Goal: Task Accomplishment & Management: Manage account settings

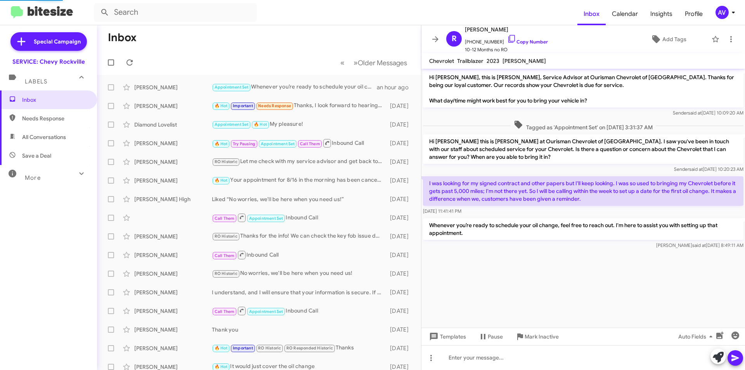
click at [731, 11] on icon at bounding box center [733, 12] width 9 height 9
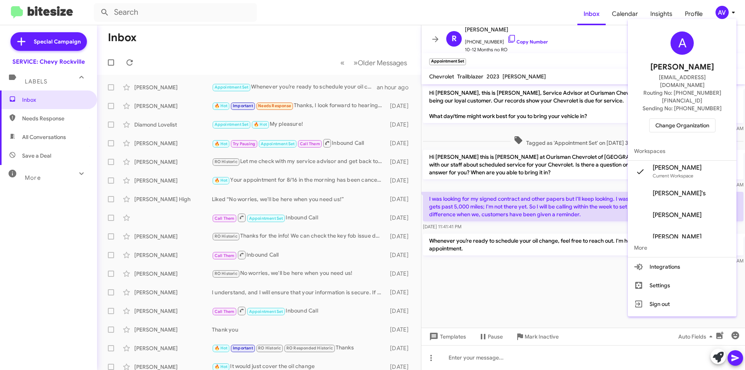
click at [675, 119] on span "Change Organization" at bounding box center [683, 125] width 54 height 13
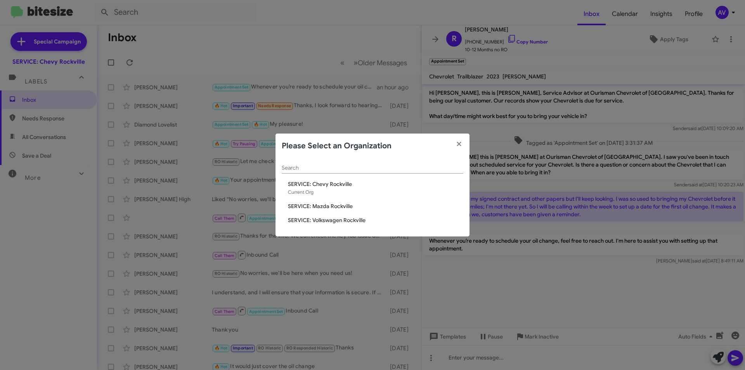
click at [354, 208] on span "SERVICE: Mazda Rockville" at bounding box center [375, 206] width 175 height 8
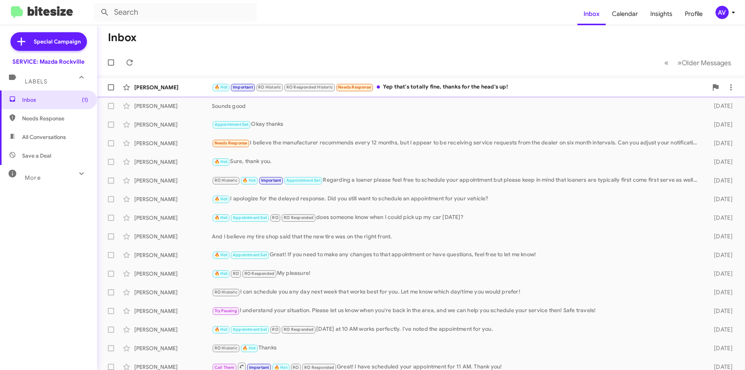
click at [456, 87] on div "🔥 Hot Important RO Historic RO Responded Historic Needs Response Yep that's tot…" at bounding box center [460, 87] width 496 height 9
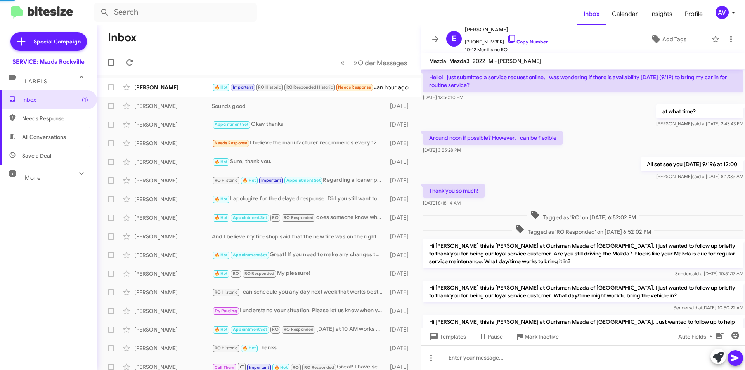
scroll to position [354, 0]
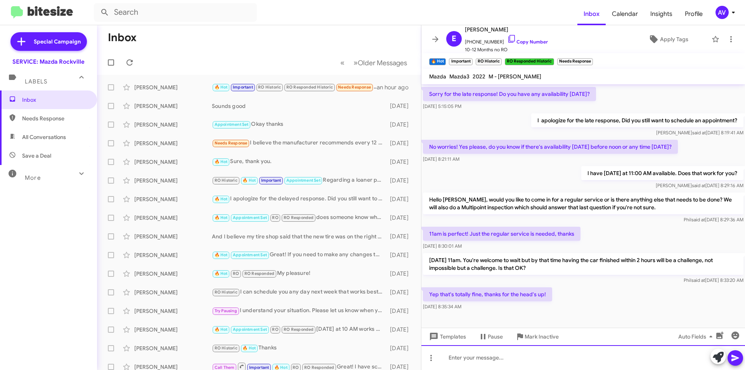
click at [492, 356] on div at bounding box center [584, 357] width 324 height 25
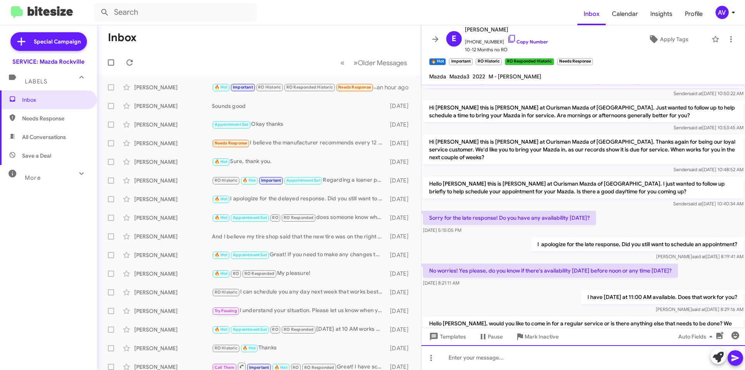
scroll to position [521, 0]
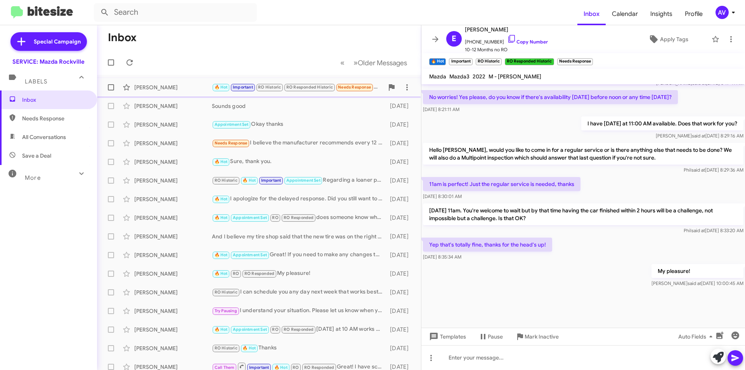
click at [164, 91] on div "Eileen Begin 🔥 Hot Important RO Historic RO Responded Historic Needs Response Y…" at bounding box center [259, 88] width 312 height 16
click at [727, 11] on div "AV" at bounding box center [722, 12] width 13 height 13
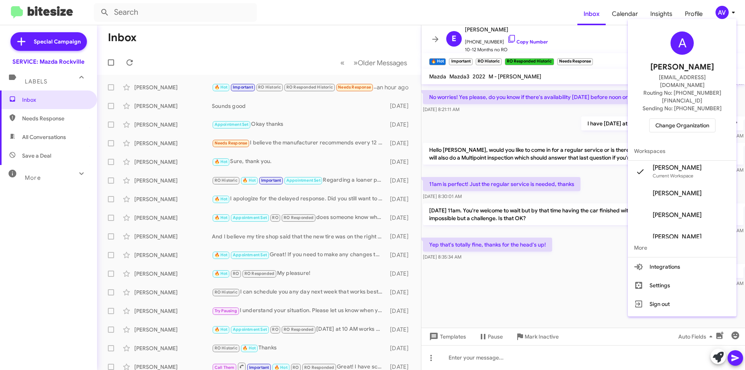
click at [681, 119] on span "Change Organization" at bounding box center [683, 125] width 54 height 13
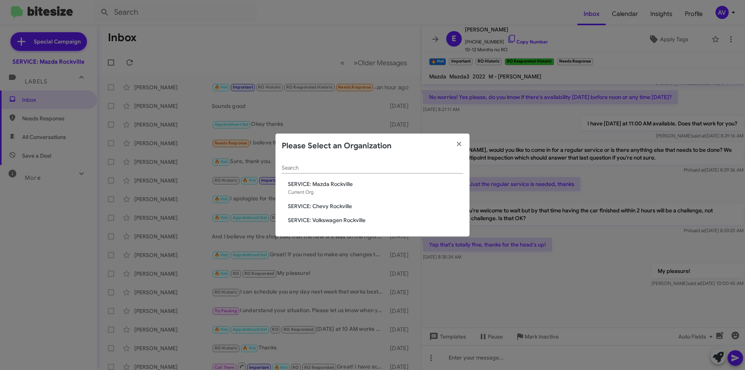
click at [340, 218] on span "SERVICE: Volkswagen Rockville" at bounding box center [375, 220] width 175 height 8
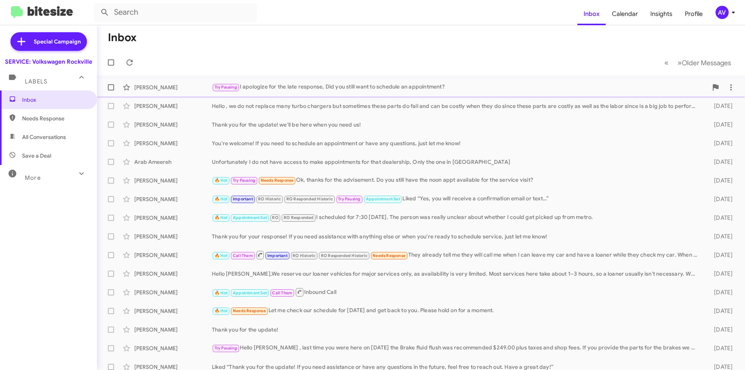
click at [398, 87] on div "Try Pausing I apologize for the late response, Did you still want to schedule a…" at bounding box center [460, 87] width 496 height 9
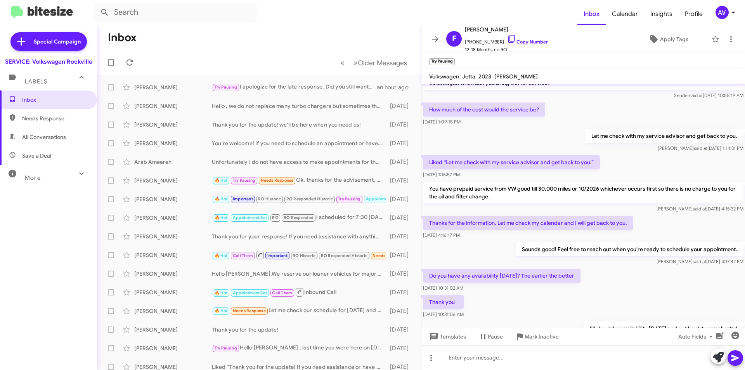
scroll to position [202, 0]
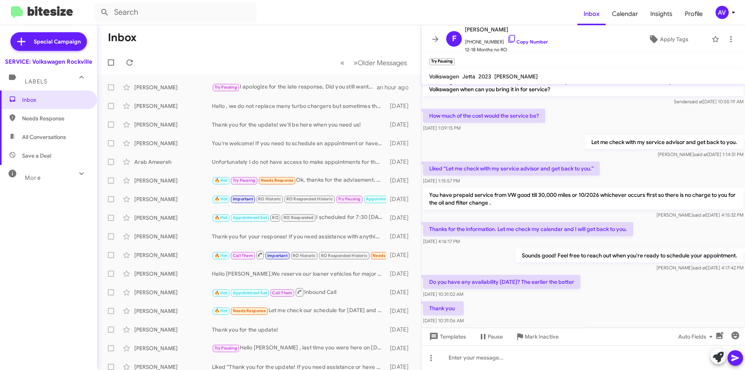
click at [729, 14] on icon at bounding box center [733, 12] width 9 height 9
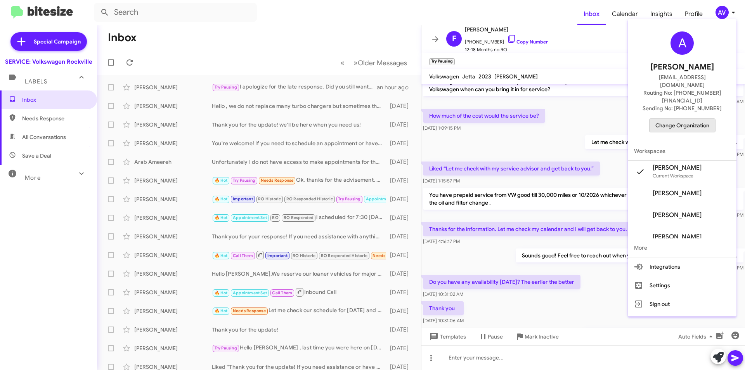
click at [700, 119] on span "Change Organization" at bounding box center [683, 125] width 54 height 13
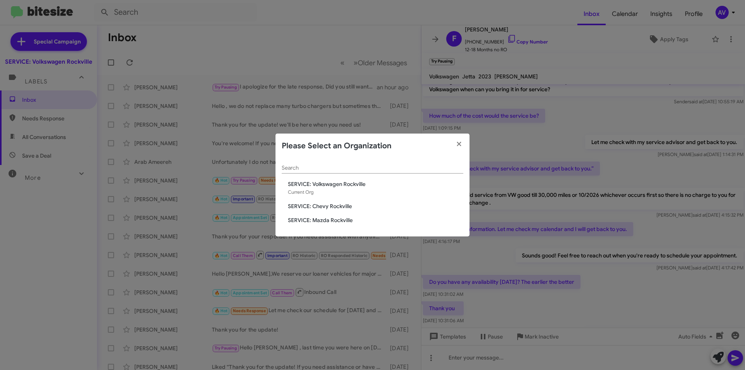
click at [333, 205] on span "SERVICE: Chevy Rockville" at bounding box center [375, 206] width 175 height 8
